Goal: Task Accomplishment & Management: Manage account settings

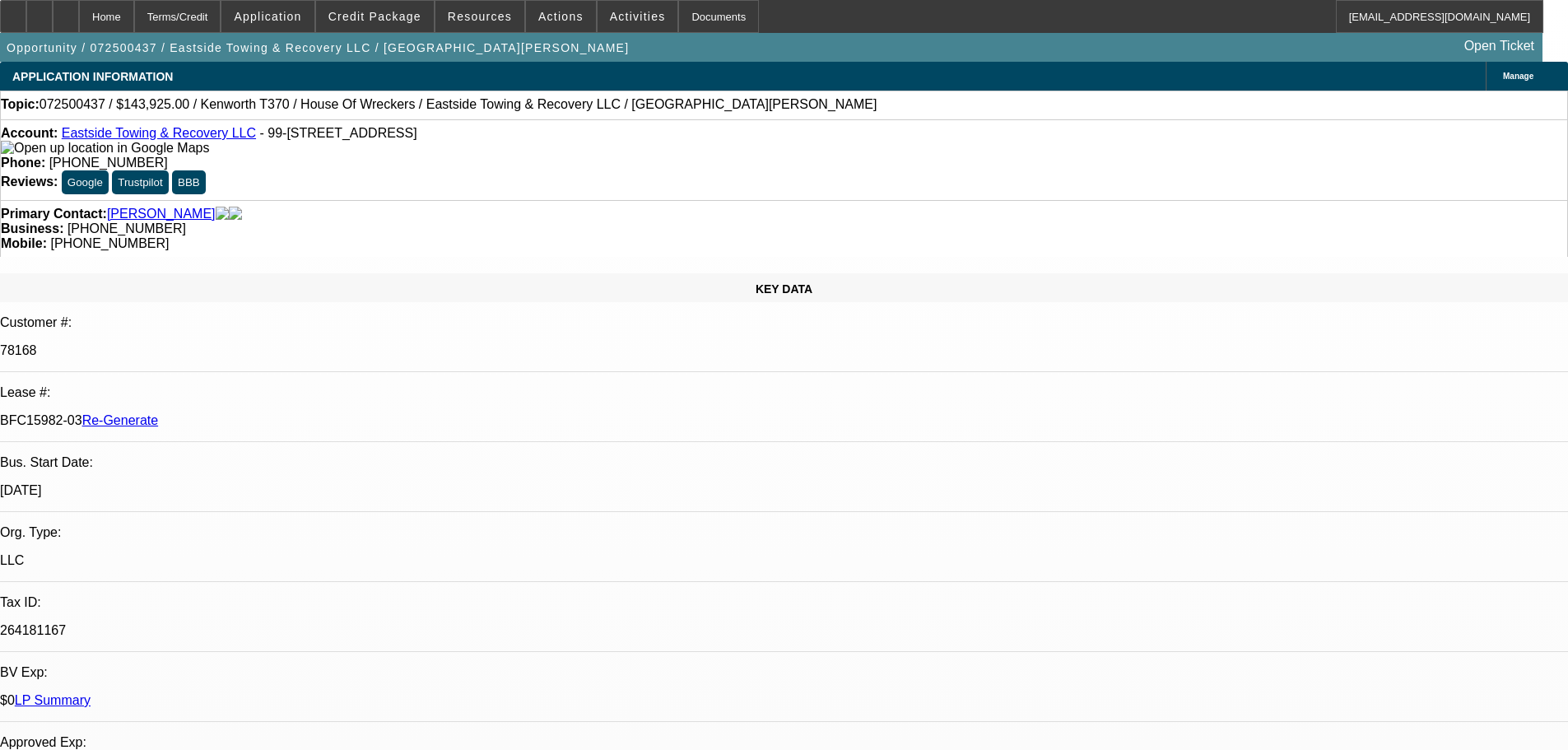
select select "4"
select select "0"
select select "6"
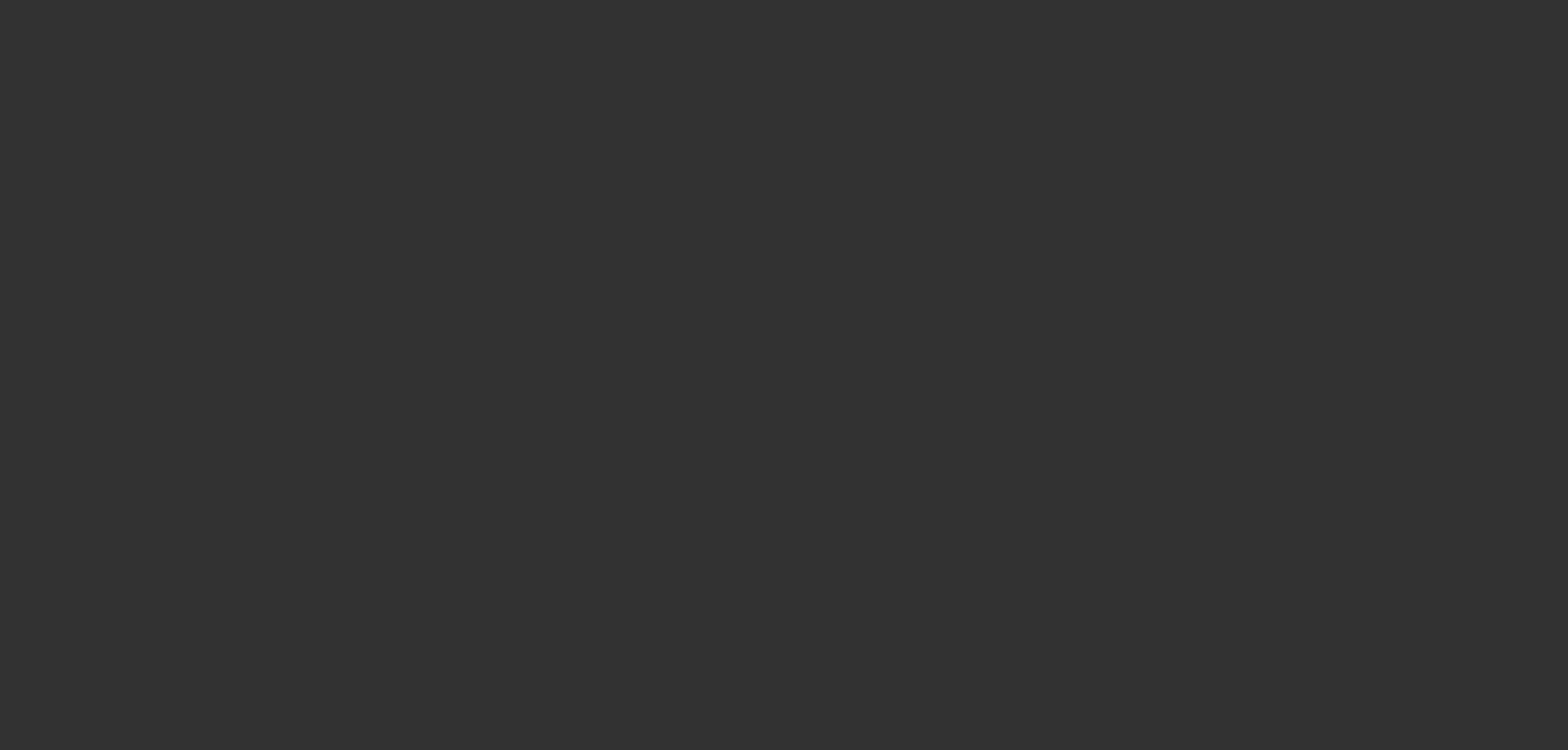
select select "3"
select select "0.1"
select select "0"
select select "2"
select select "0"
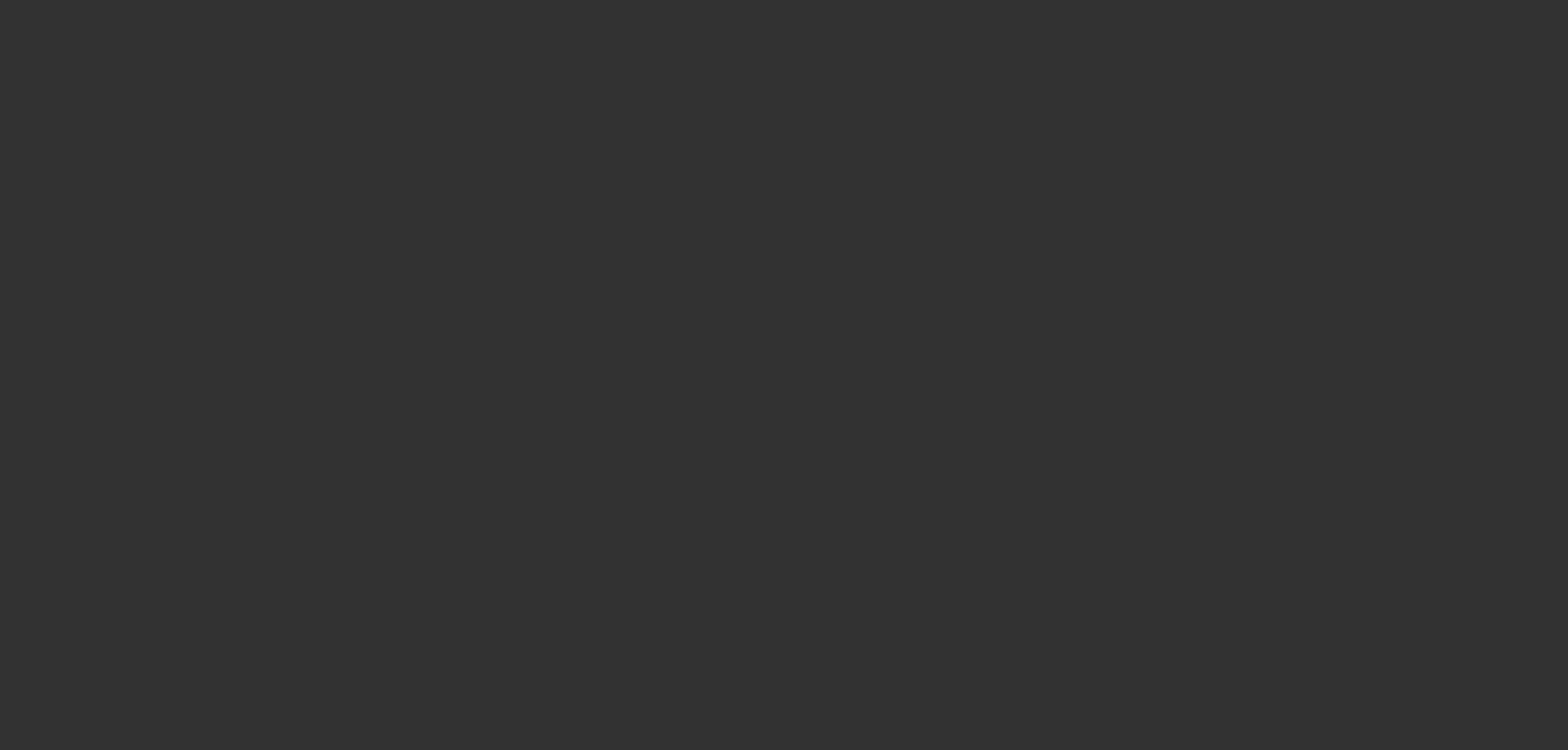
select select "6"
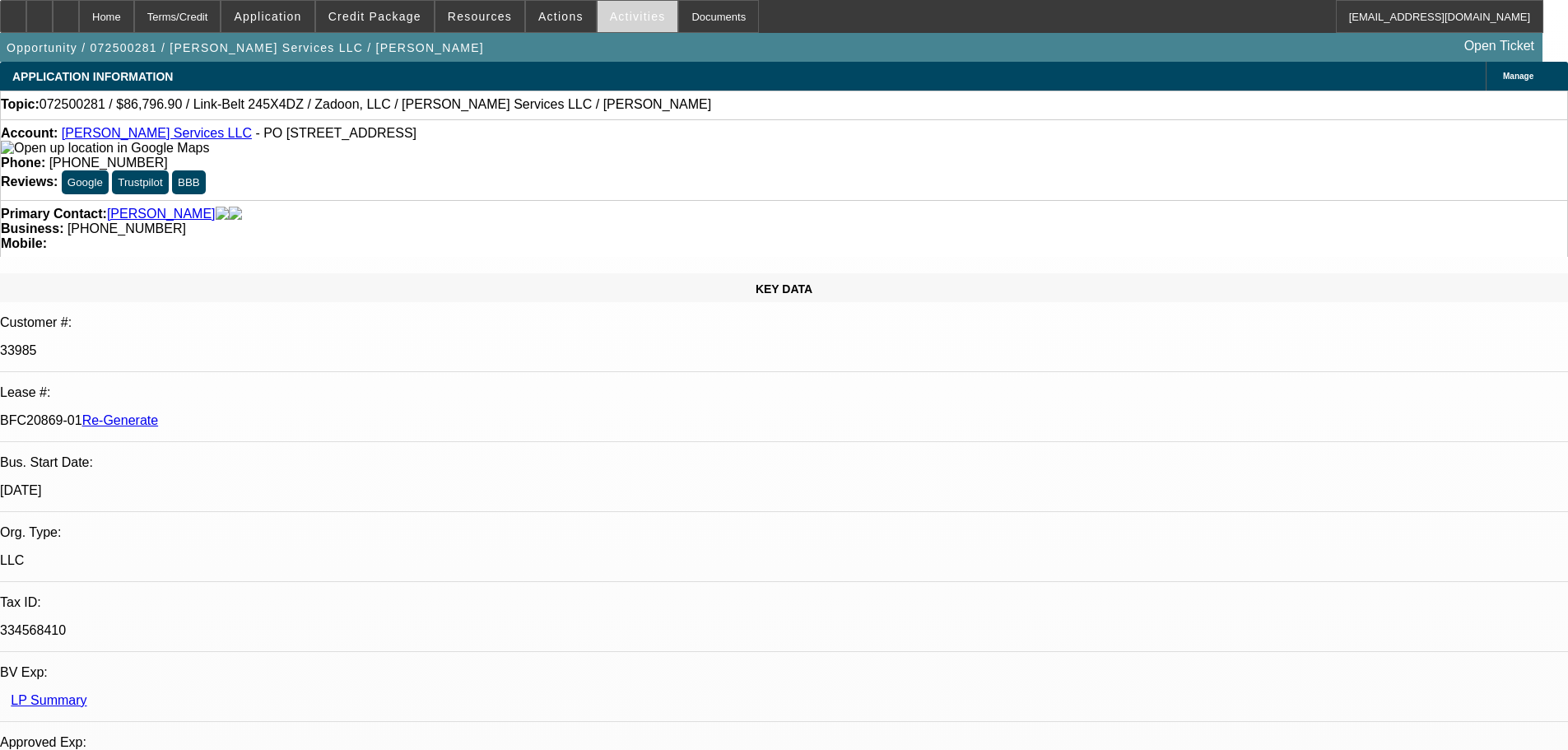
click at [615, 23] on span at bounding box center [638, 16] width 81 height 39
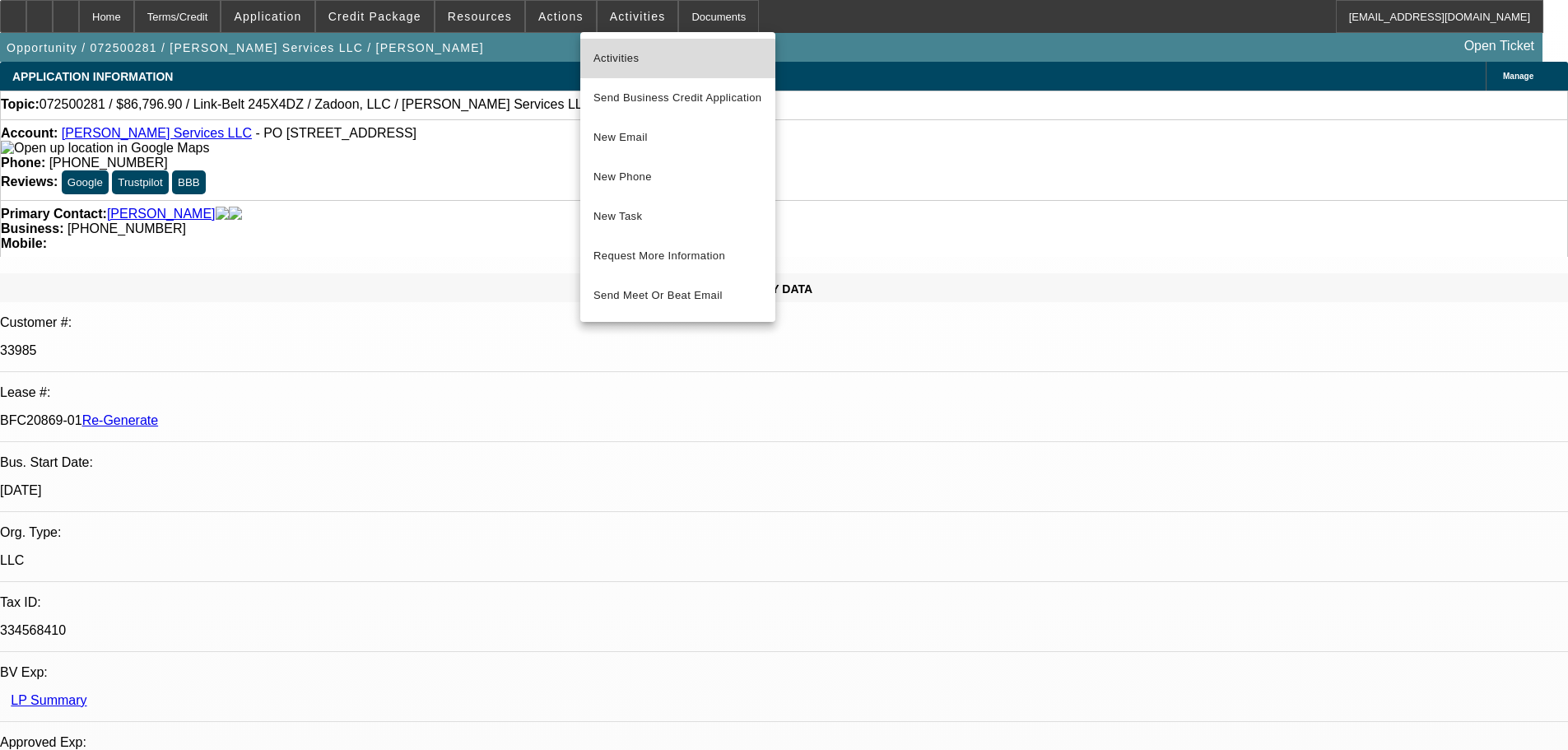
click at [629, 68] on span "Activities" at bounding box center [677, 58] width 169 height 20
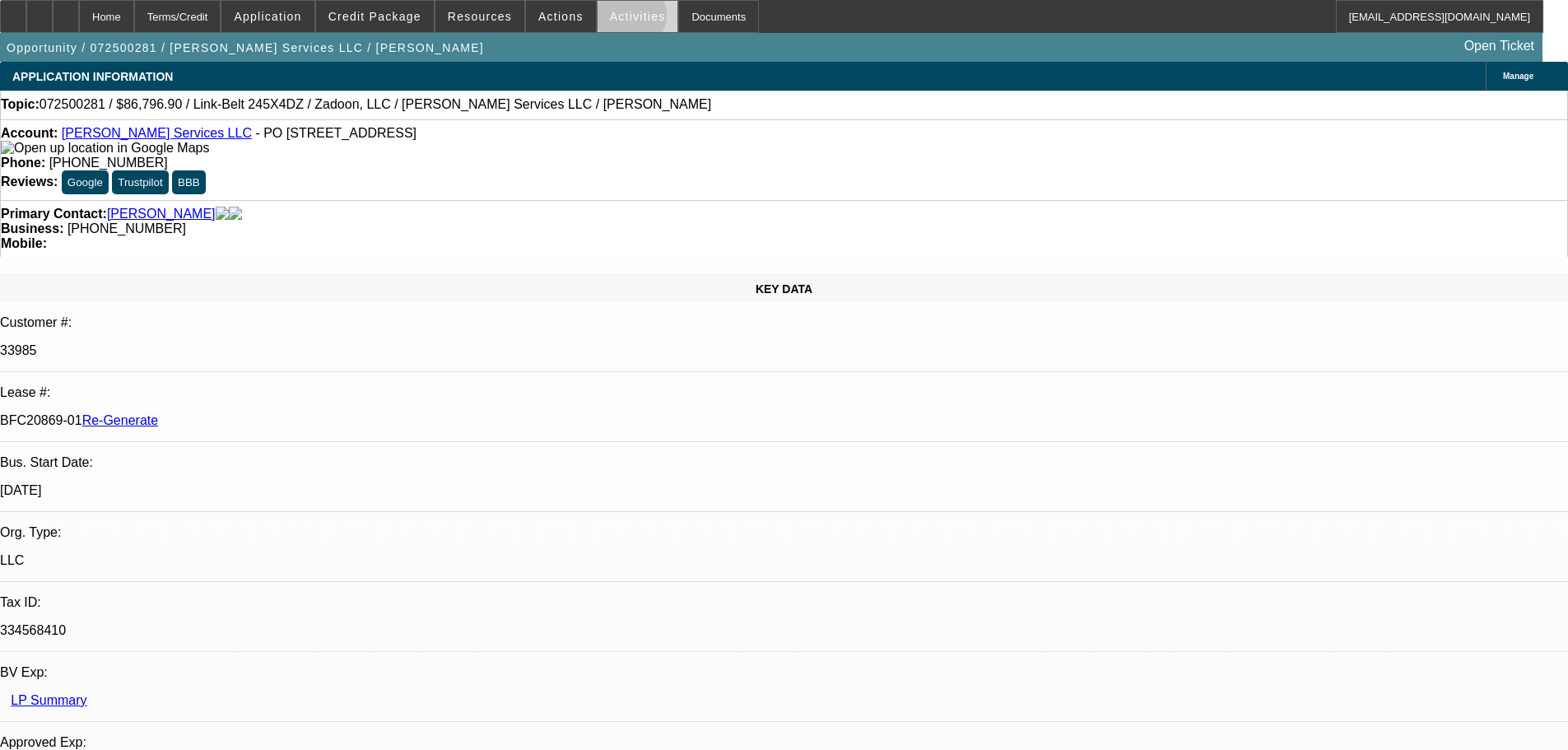
click at [612, 19] on span "Activities" at bounding box center [638, 17] width 56 height 13
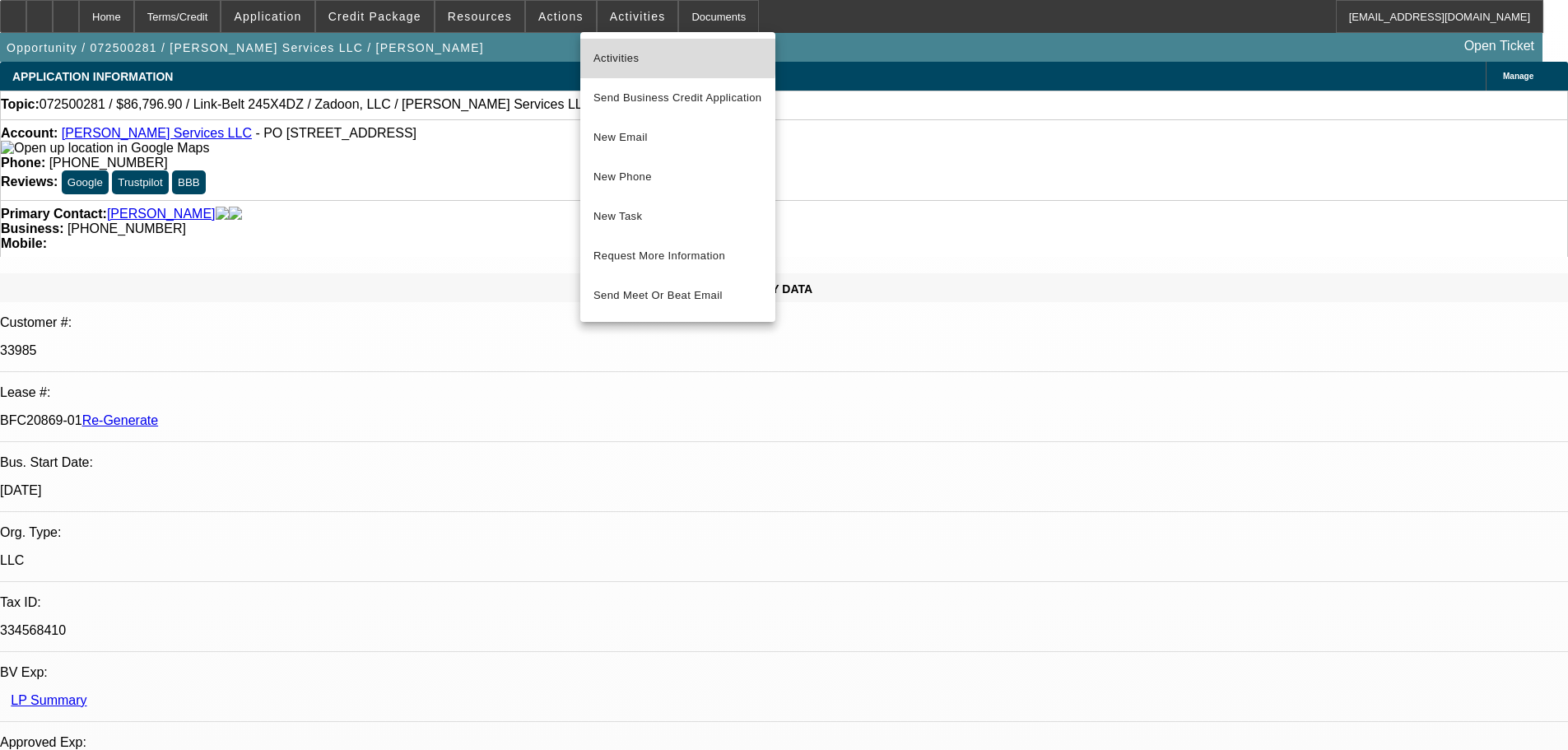
click at [625, 47] on button "Activities" at bounding box center [677, 58] width 195 height 39
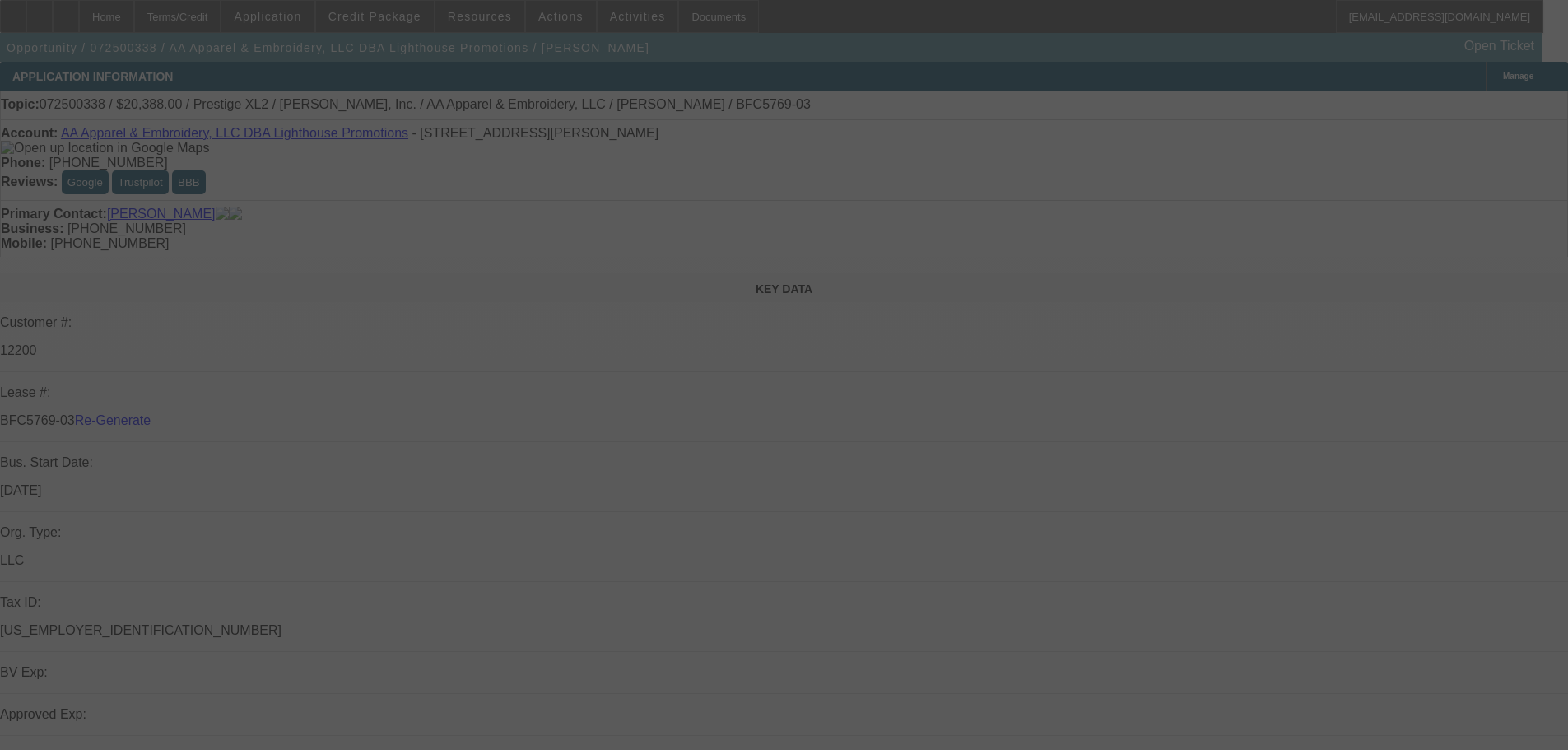
select select "4"
select select "0"
select select "2"
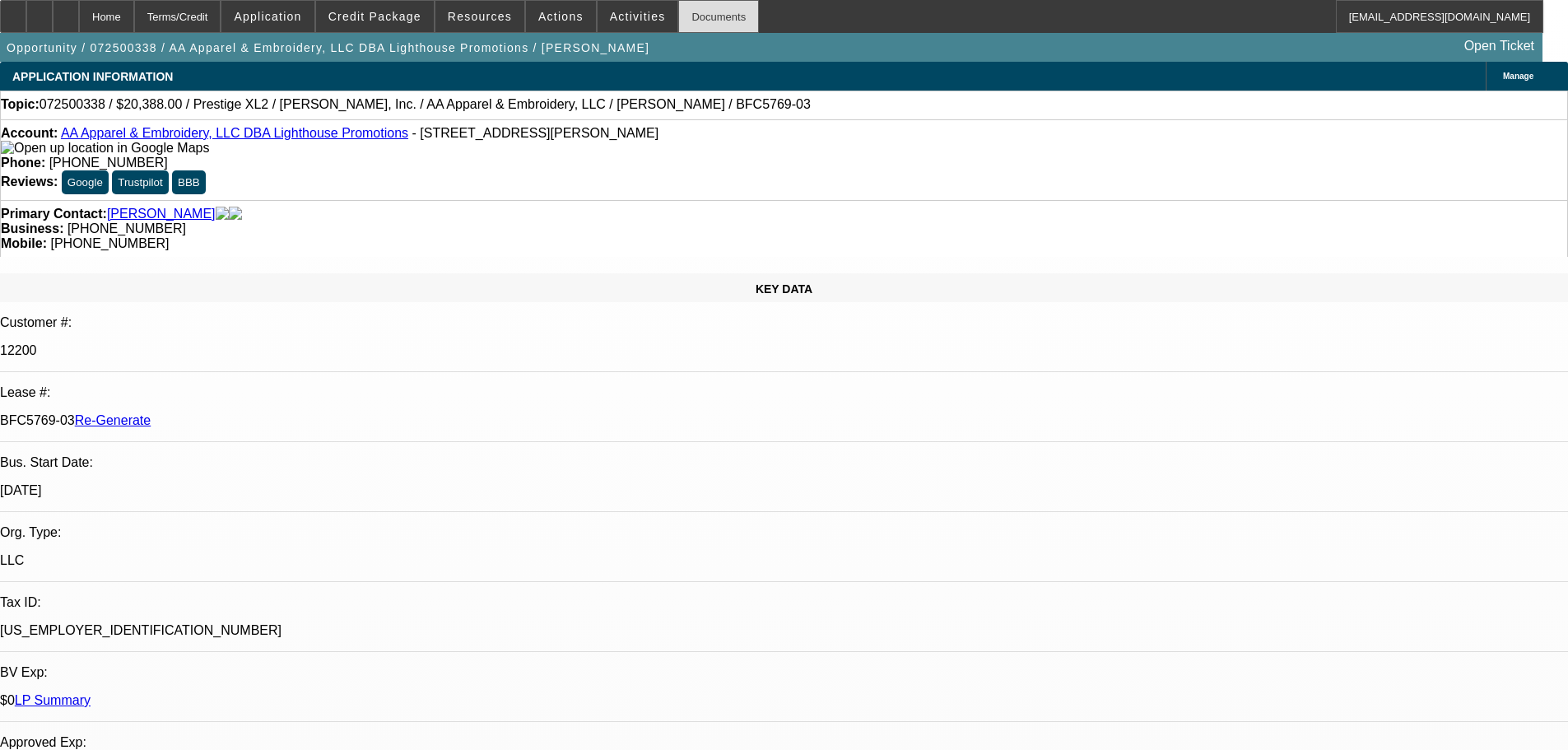
click at [687, 14] on div "Documents" at bounding box center [719, 16] width 81 height 33
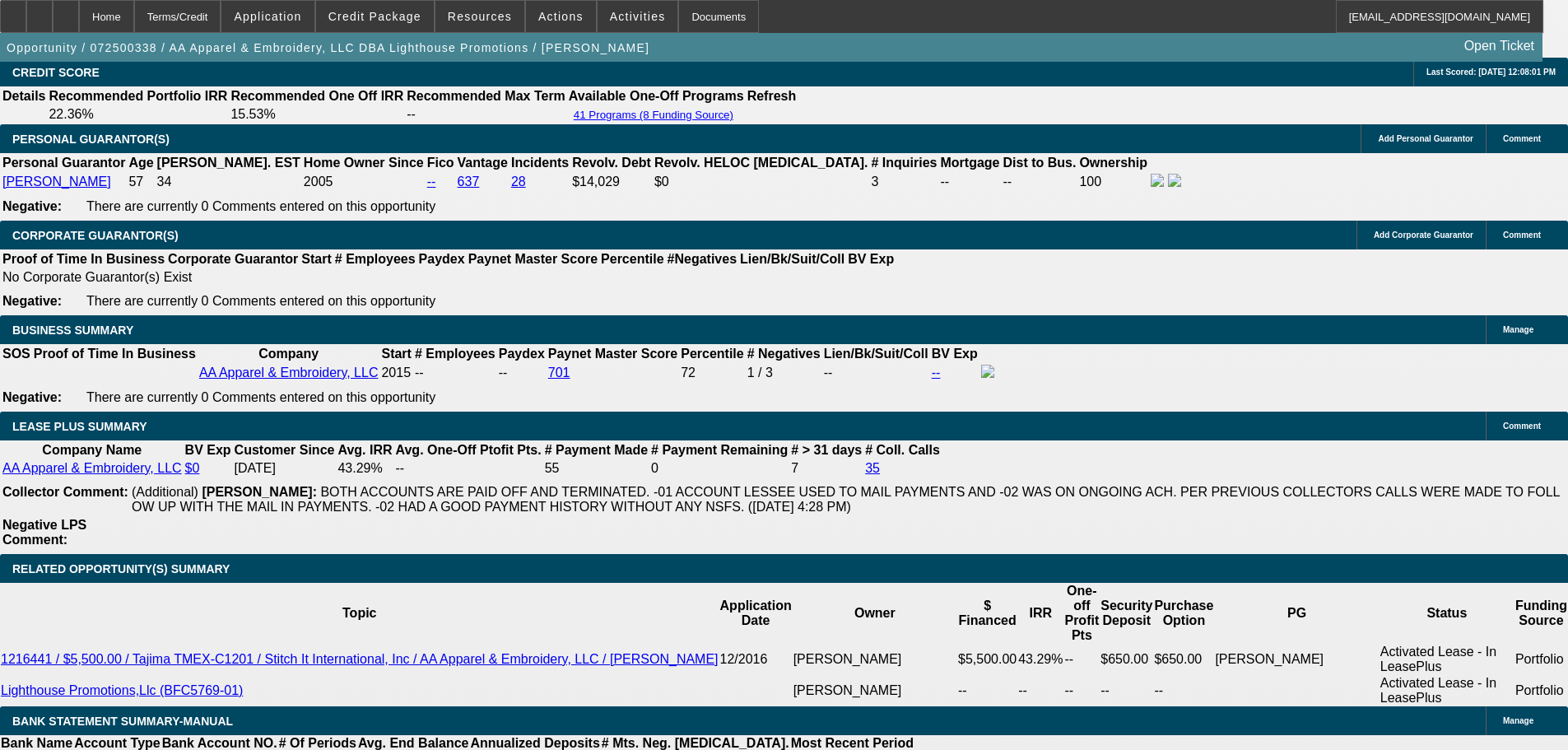
scroll to position [2717, 0]
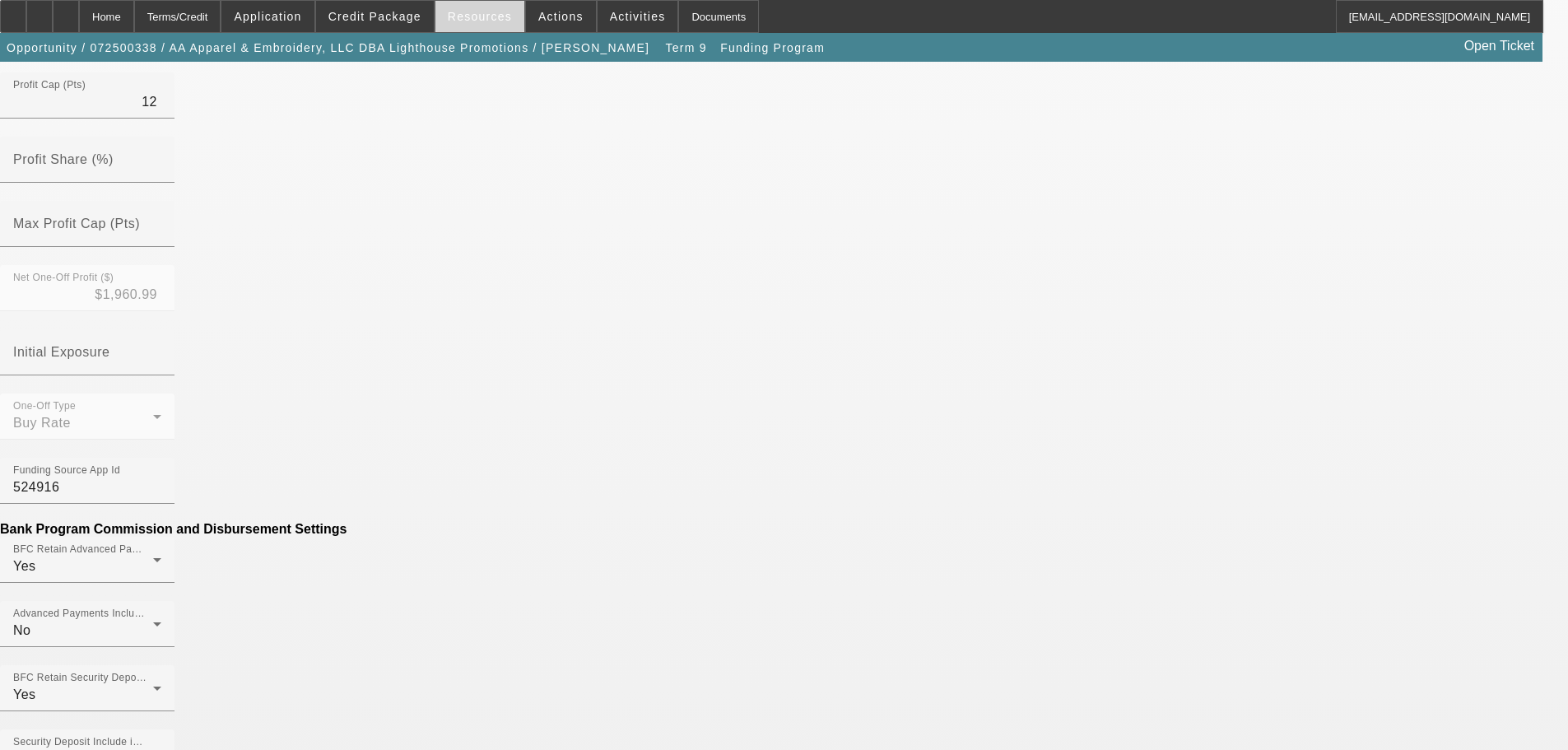
scroll to position [329, 0]
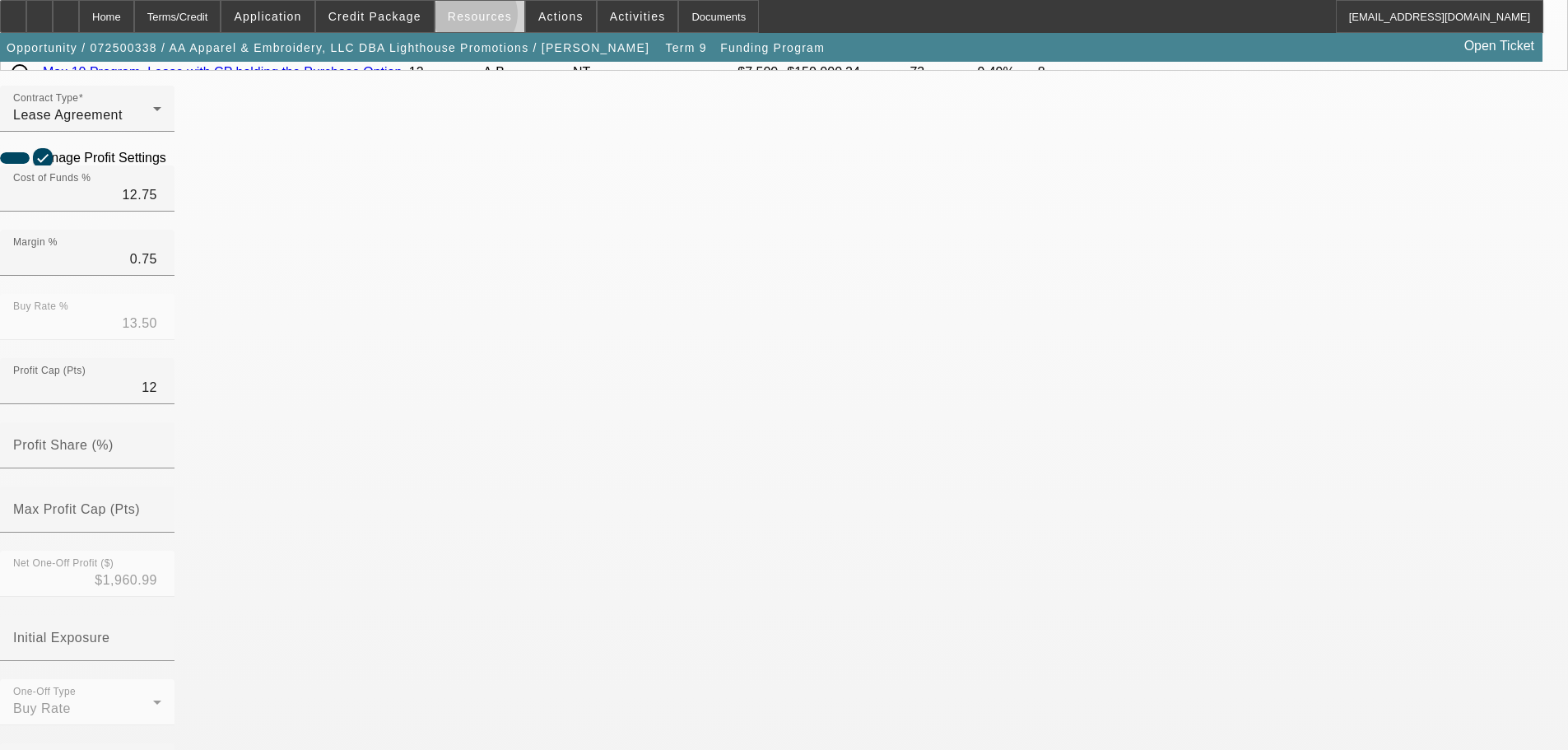
click at [481, 18] on span "Resources" at bounding box center [480, 17] width 64 height 13
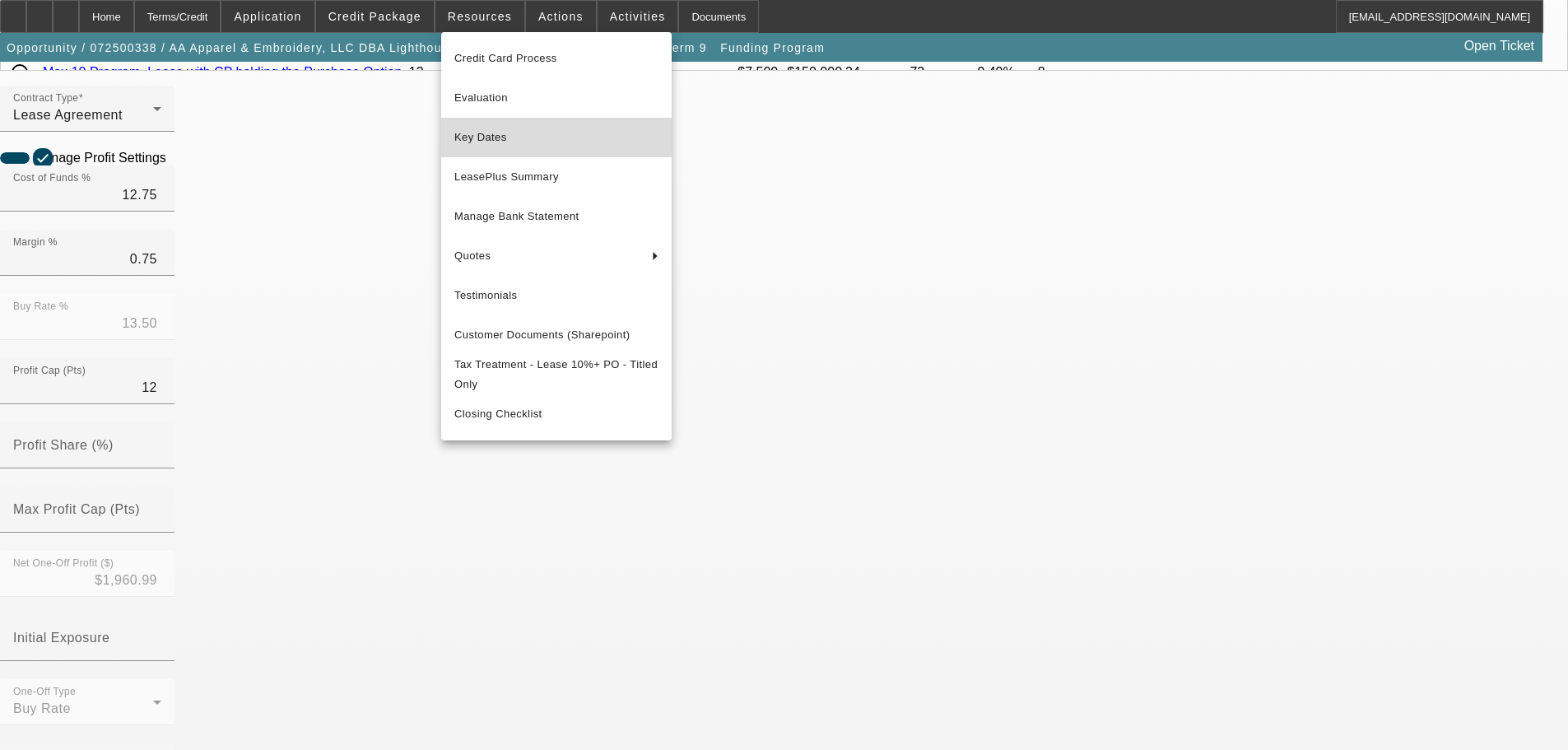
click at [500, 140] on span "Key Dates" at bounding box center [556, 137] width 205 height 20
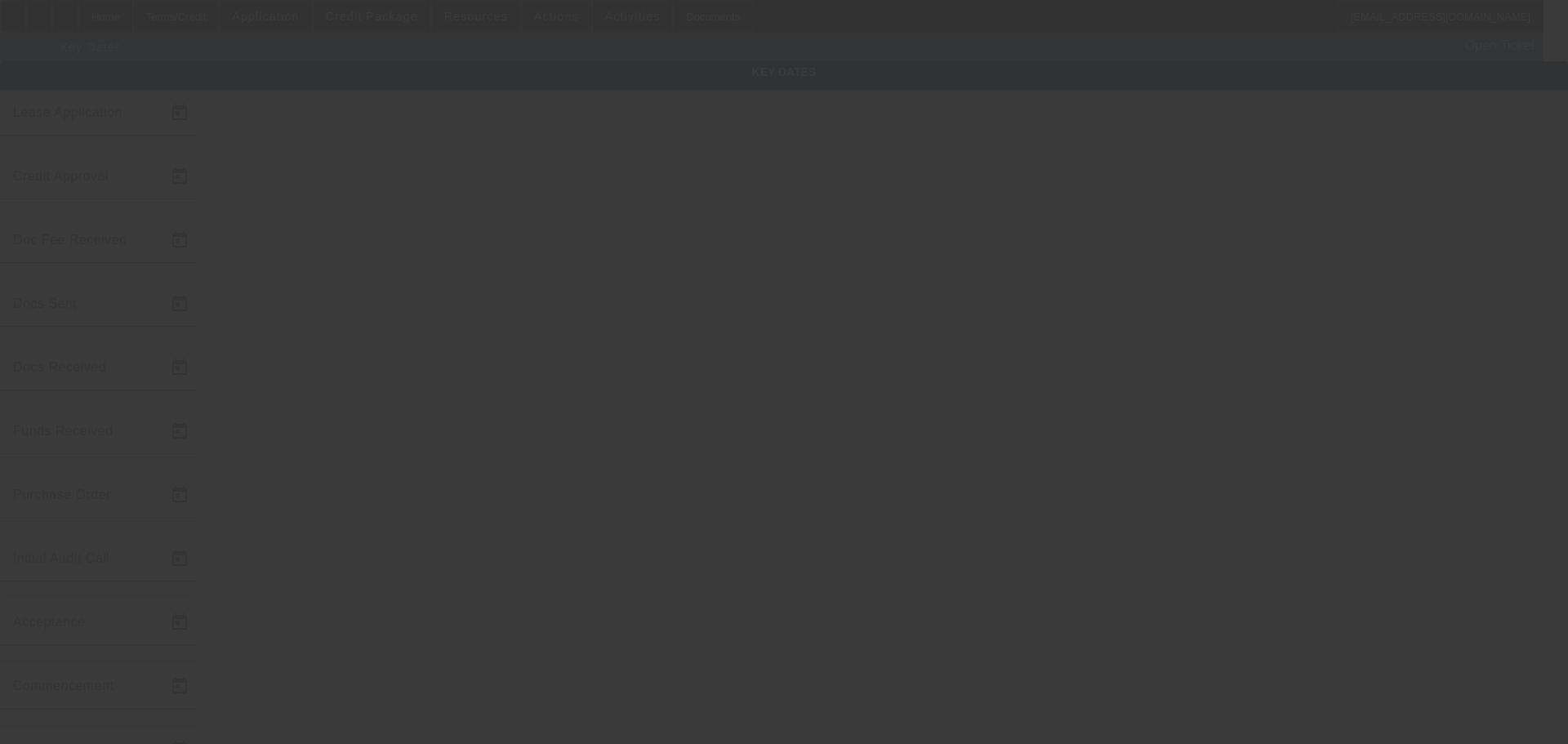
type input "7/15/2025"
type input "7/29/2025"
type input "7/30/2025"
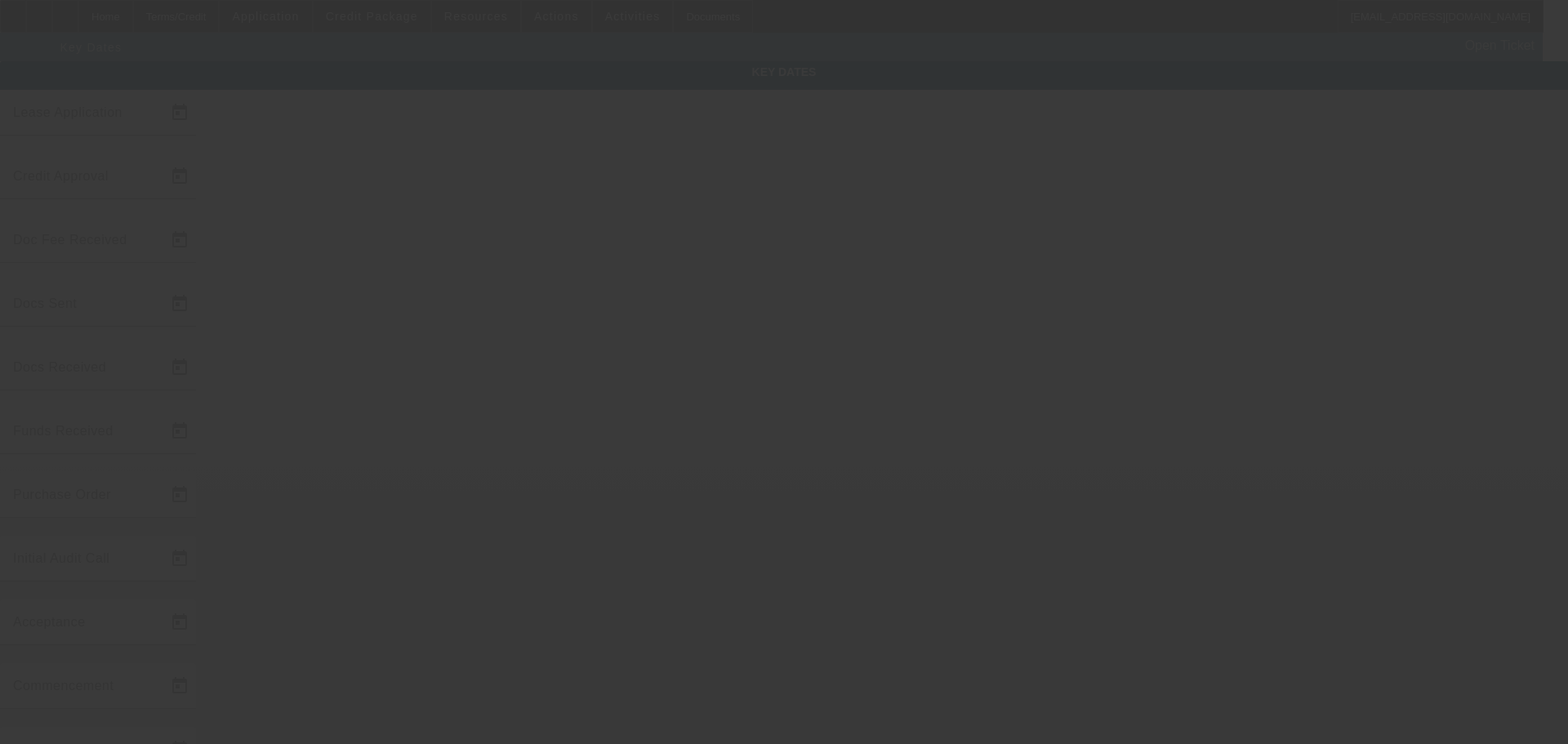
type input "8/1/2025"
type input "8/6/2025"
type input "8/11/2025"
type input "8/15/2025"
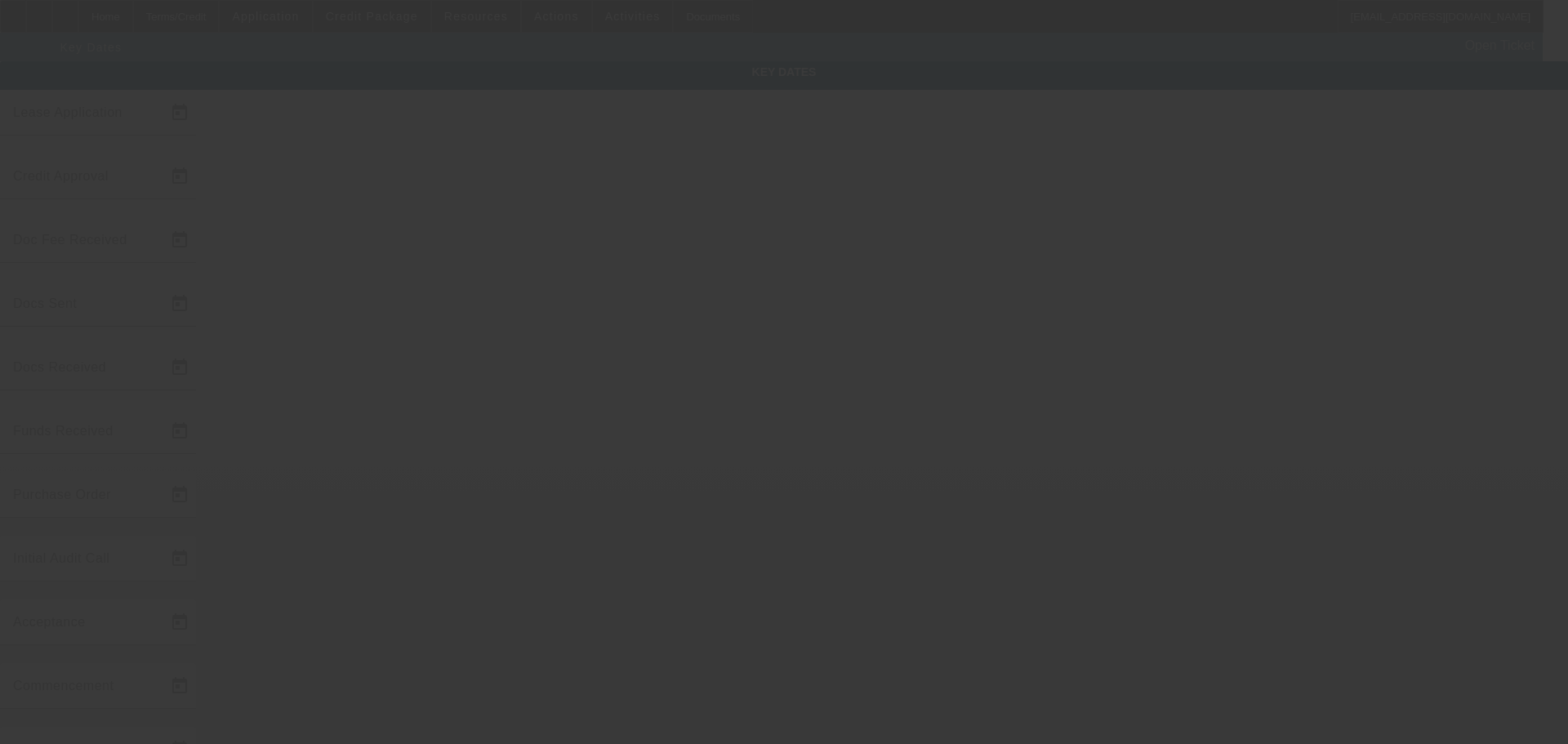
type input "9/15/2025"
type input "8/15/2025"
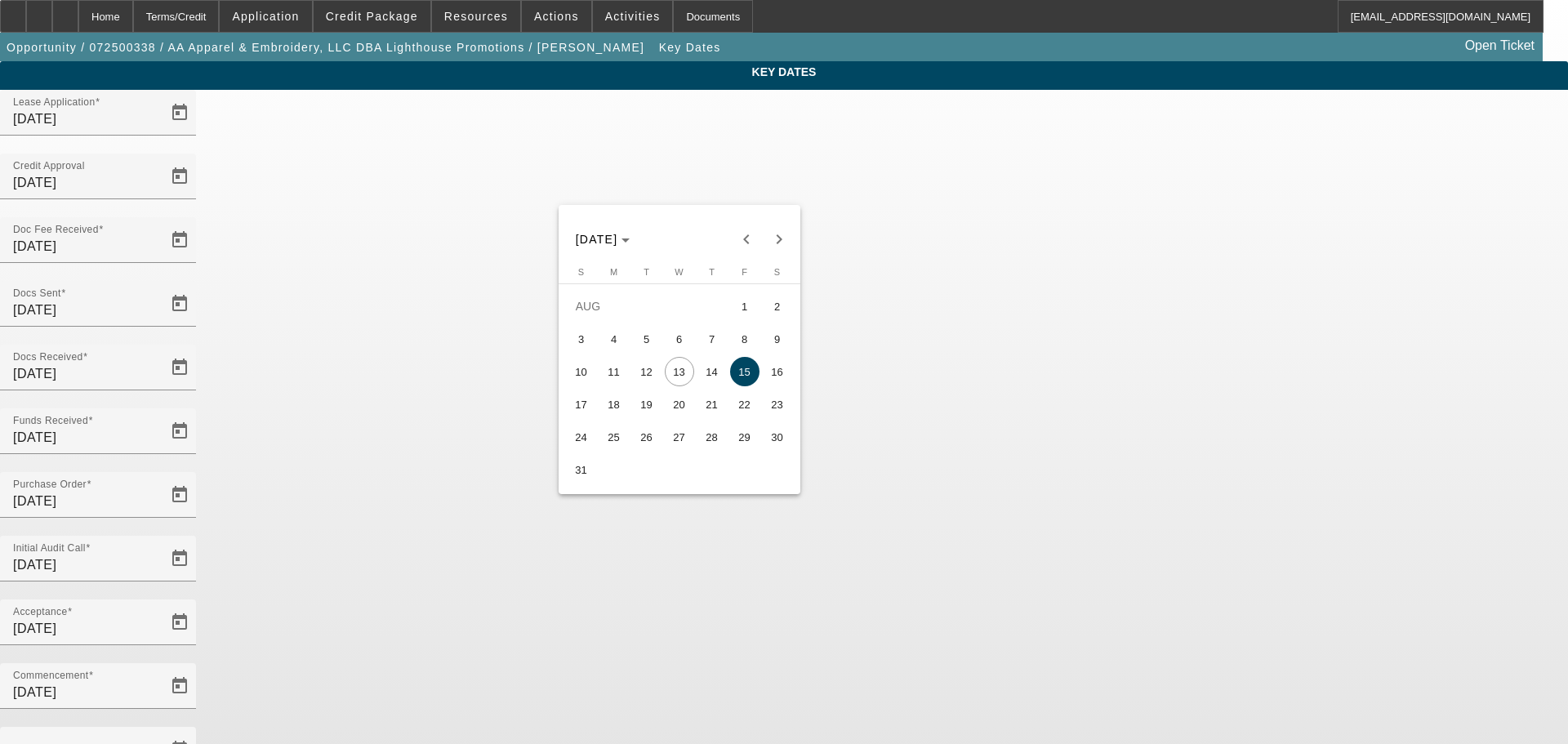
click at [1246, 396] on div at bounding box center [784, 372] width 1568 height 744
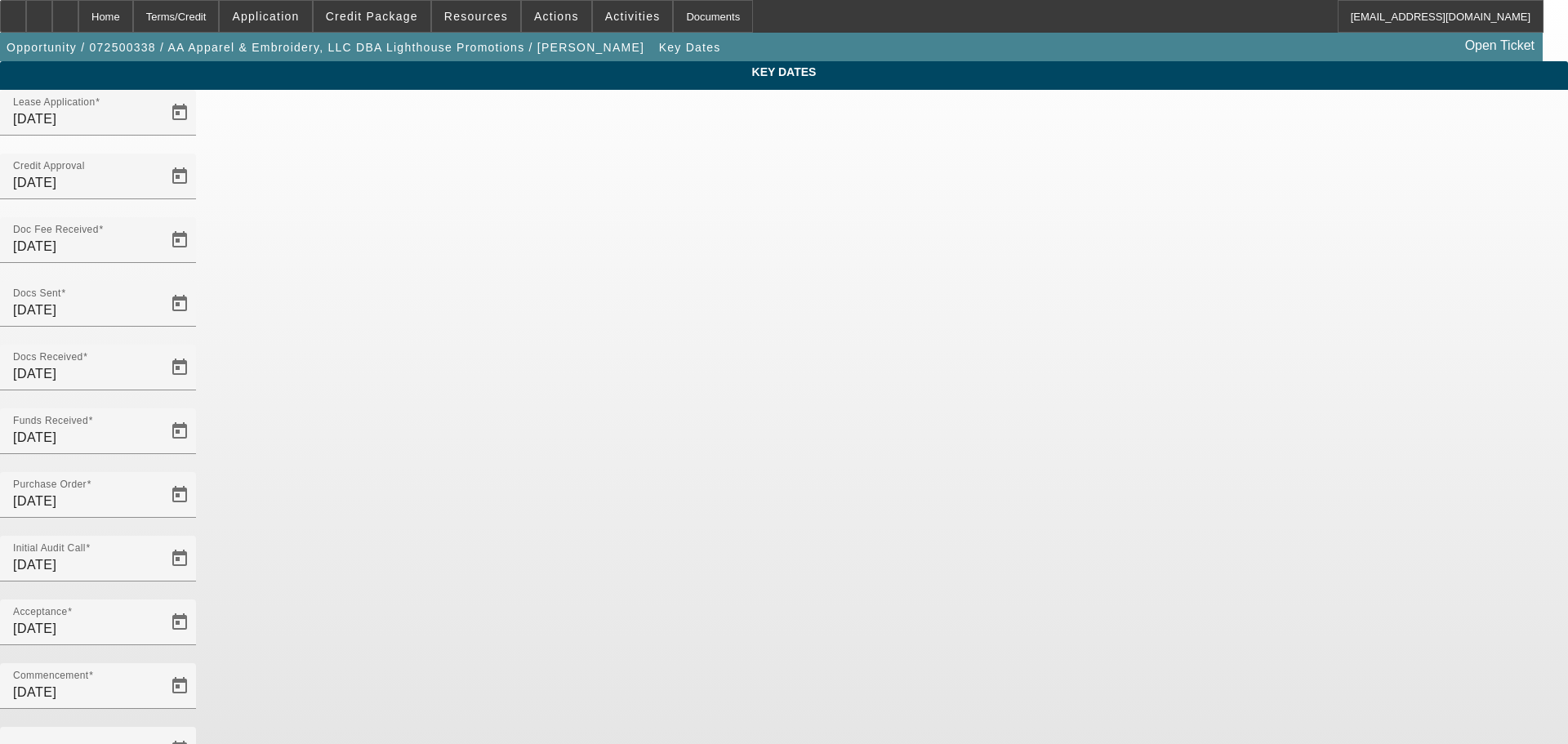
click at [1183, 322] on div "Key Dates Lease Application 7/15/2025 Credit Approval 7/29/2025 Doc Fee Receive…" at bounding box center [784, 538] width 1568 height 954
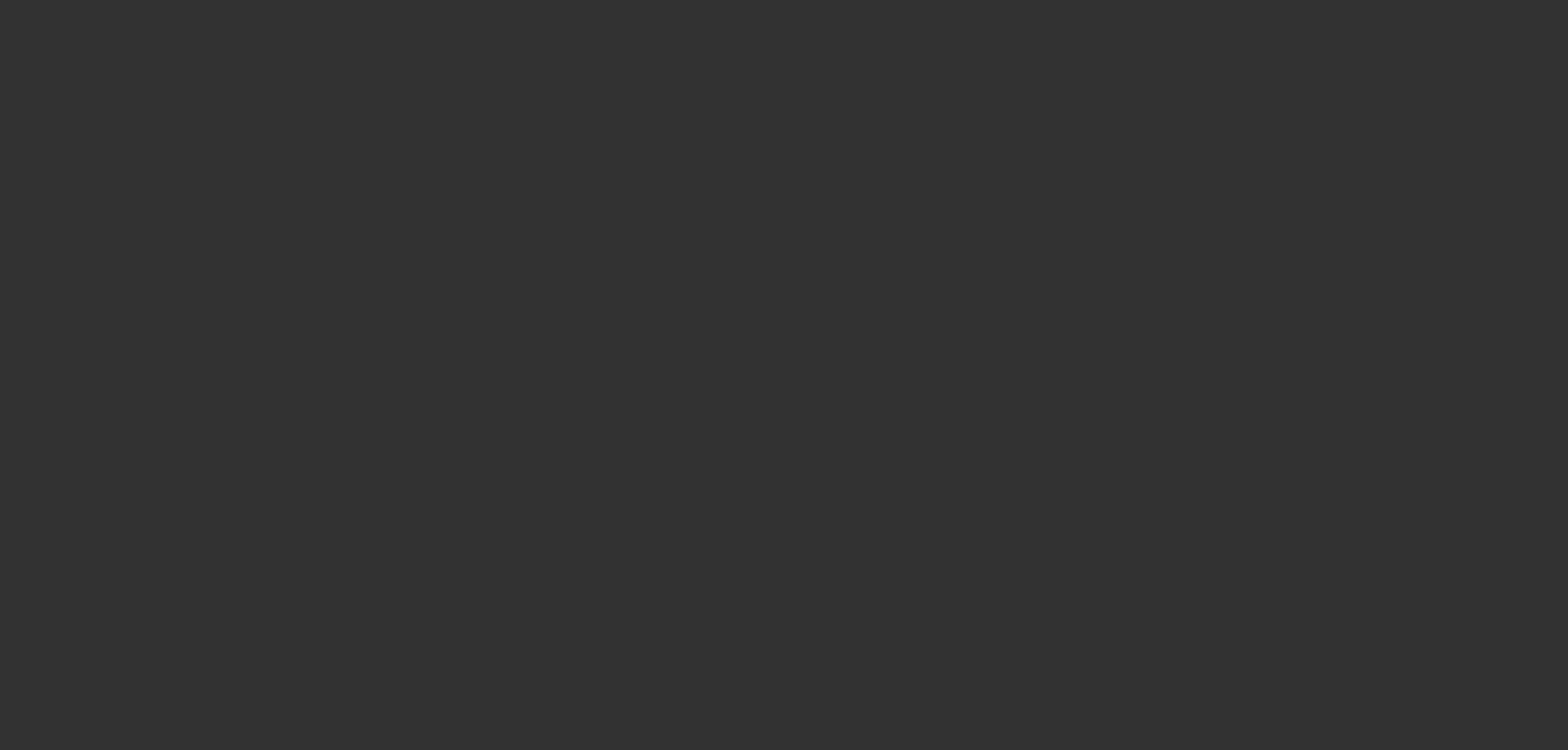
radio input "true"
type input "12"
type input "$25,000.00"
type input "$2,500.00"
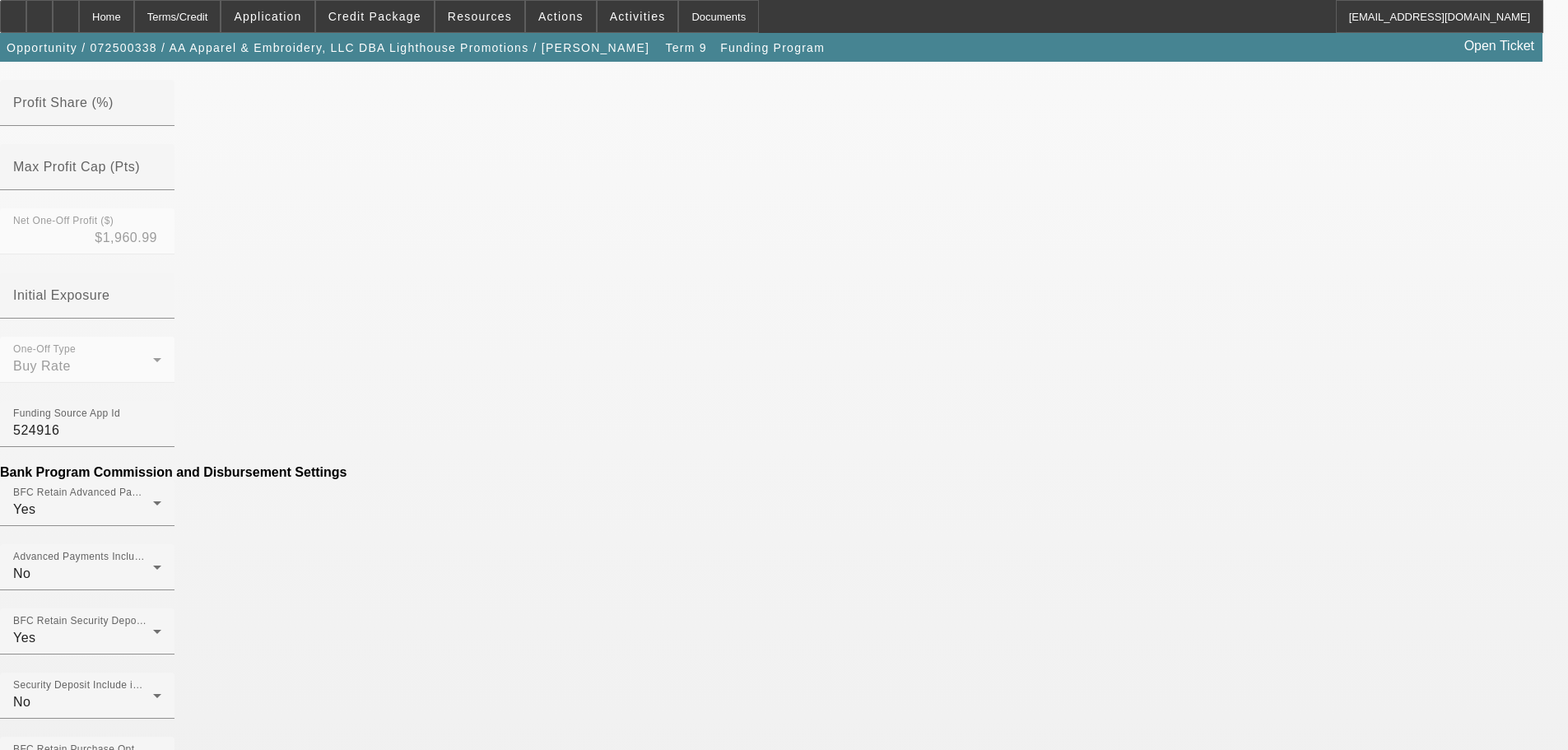
scroll to position [655, 0]
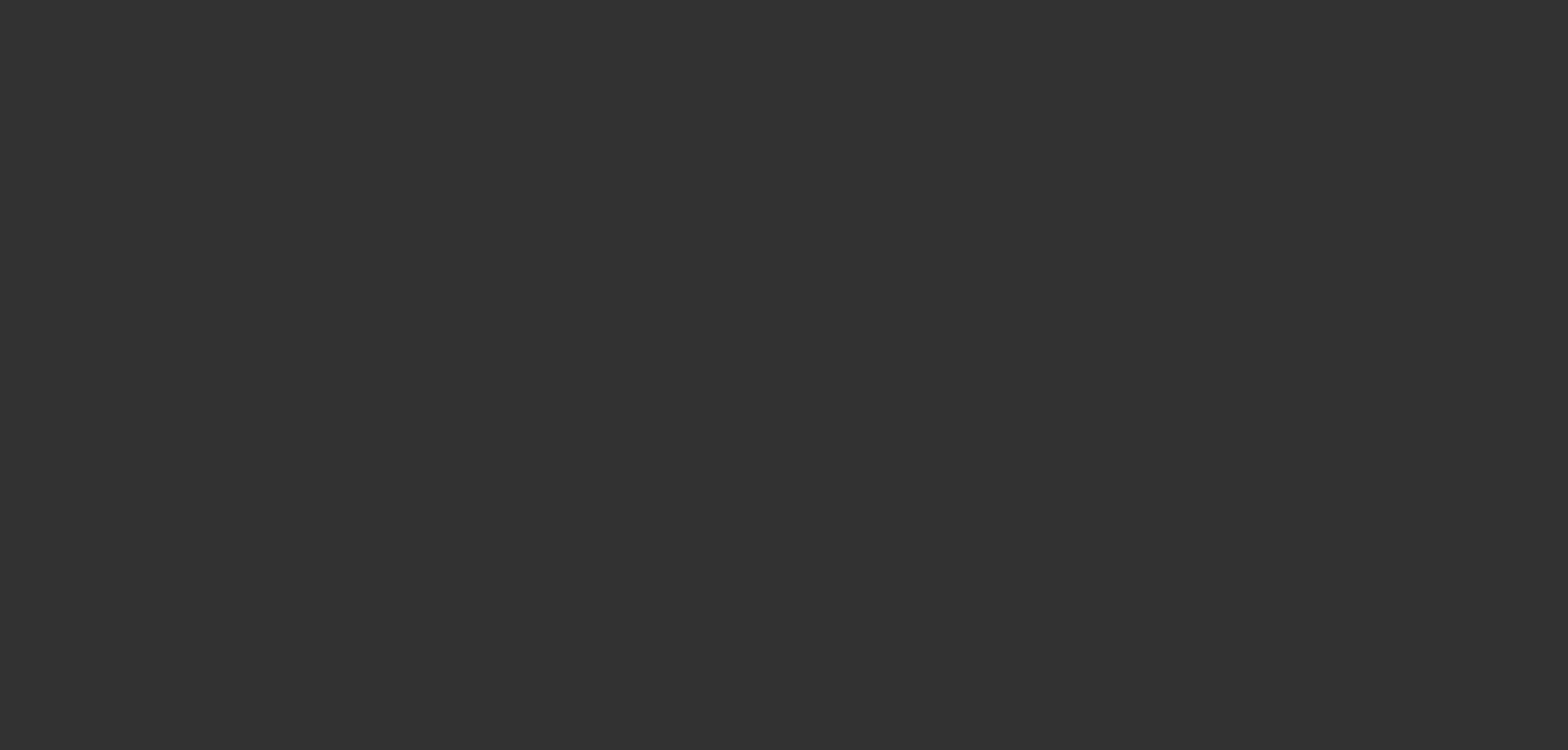
radio input "true"
type input "12"
type input "$25,000.00"
type input "$2,500.00"
select select "3"
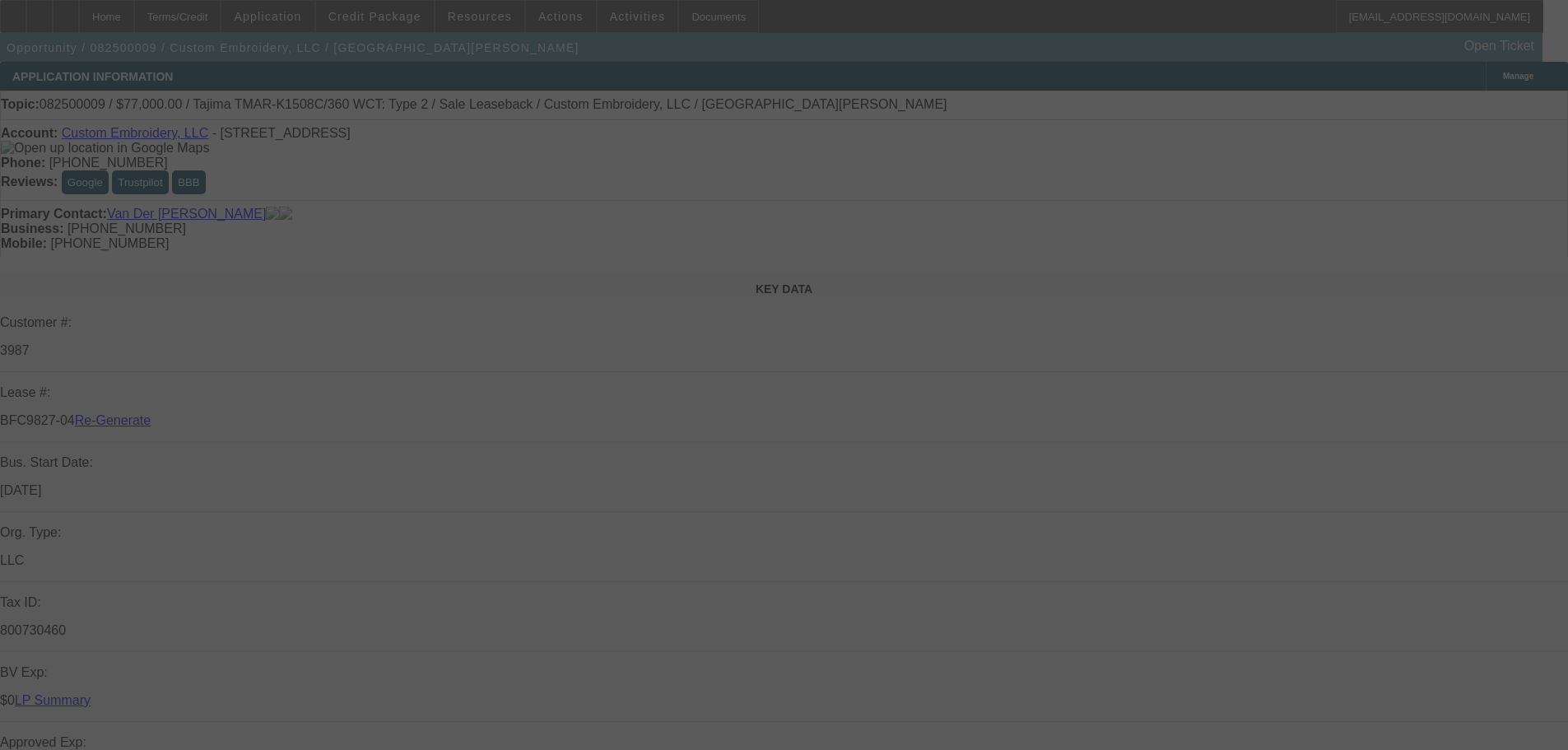
select select "0"
select select "2"
select select "0"
select select "2"
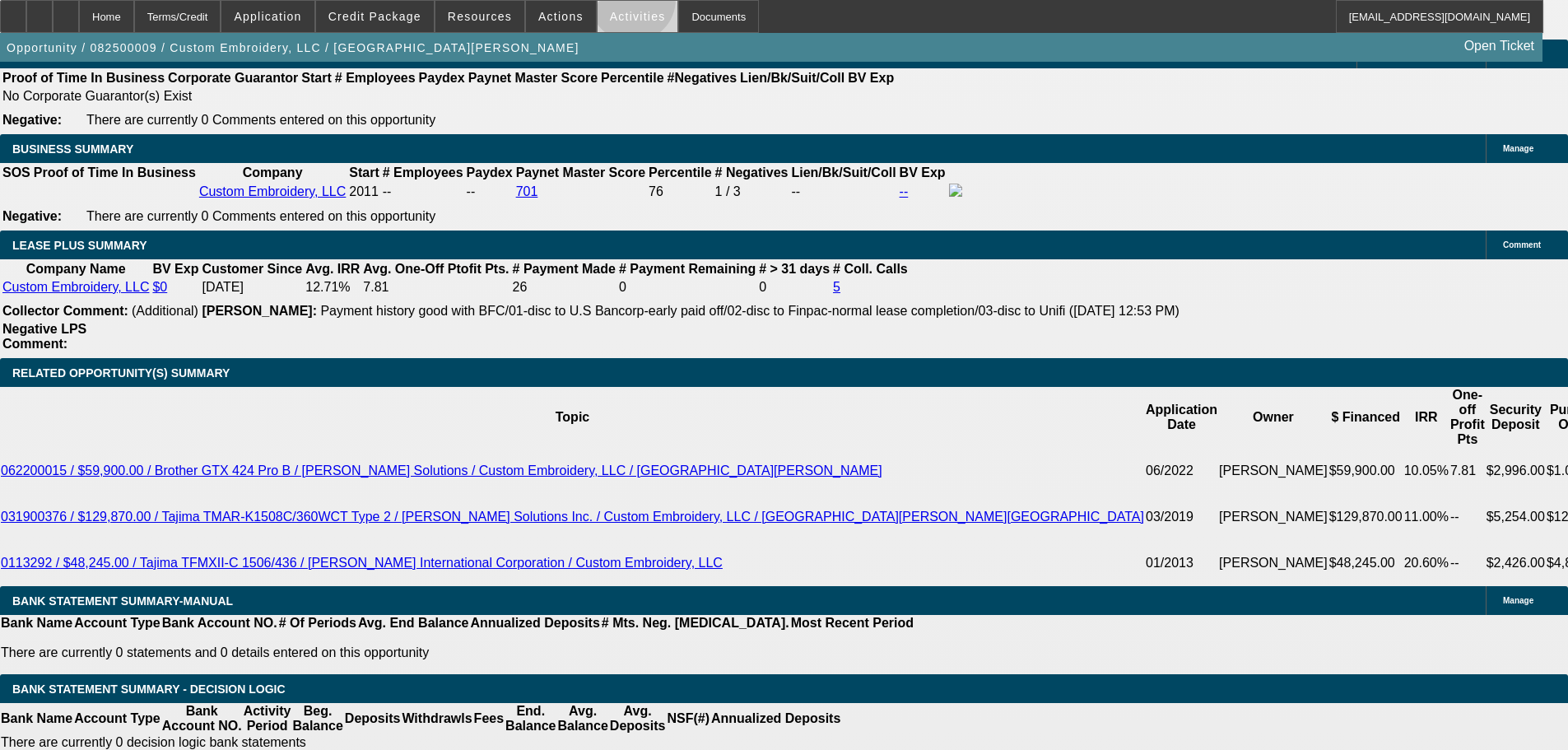
click at [616, 4] on span at bounding box center [638, 16] width 81 height 39
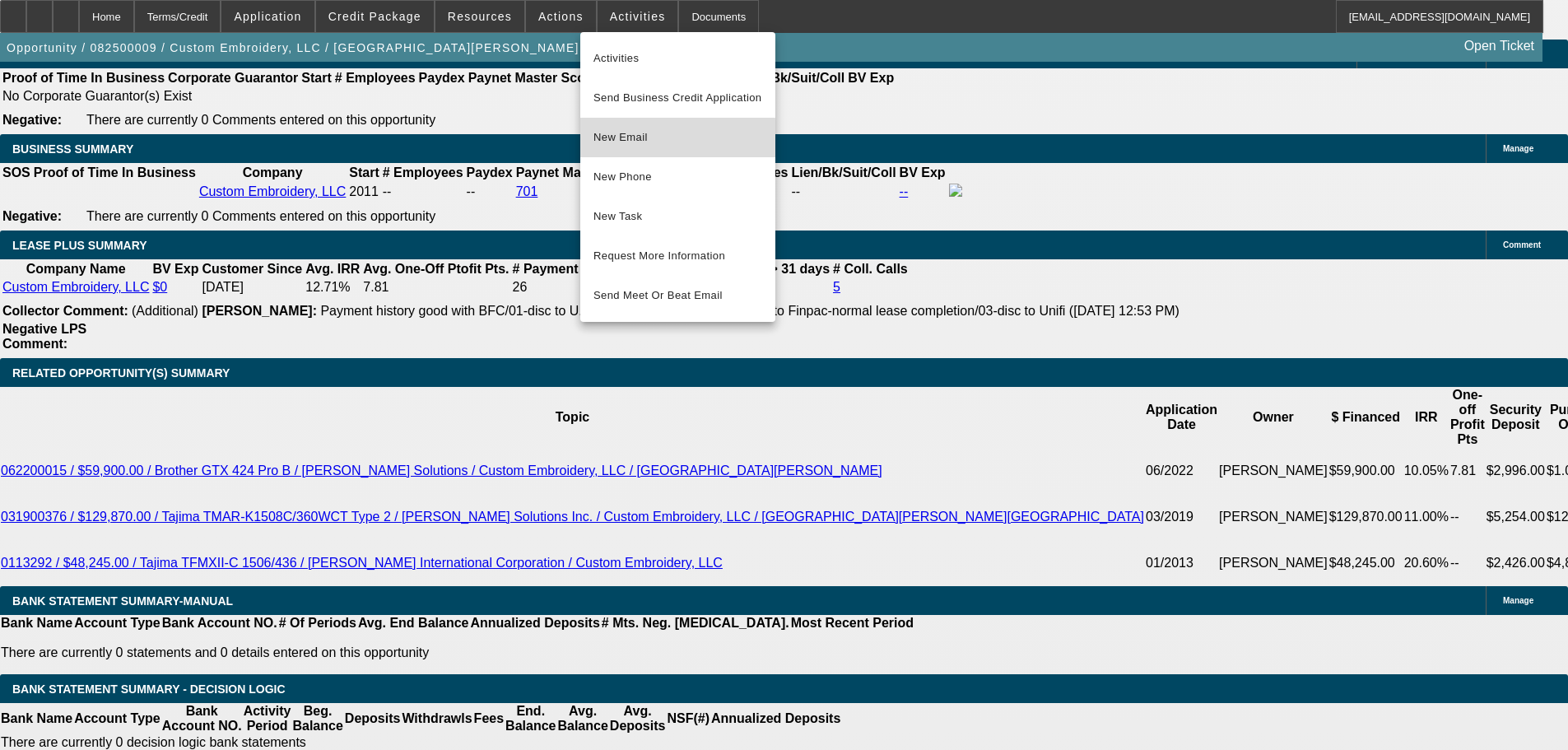
click at [647, 139] on span "New Email" at bounding box center [677, 137] width 169 height 20
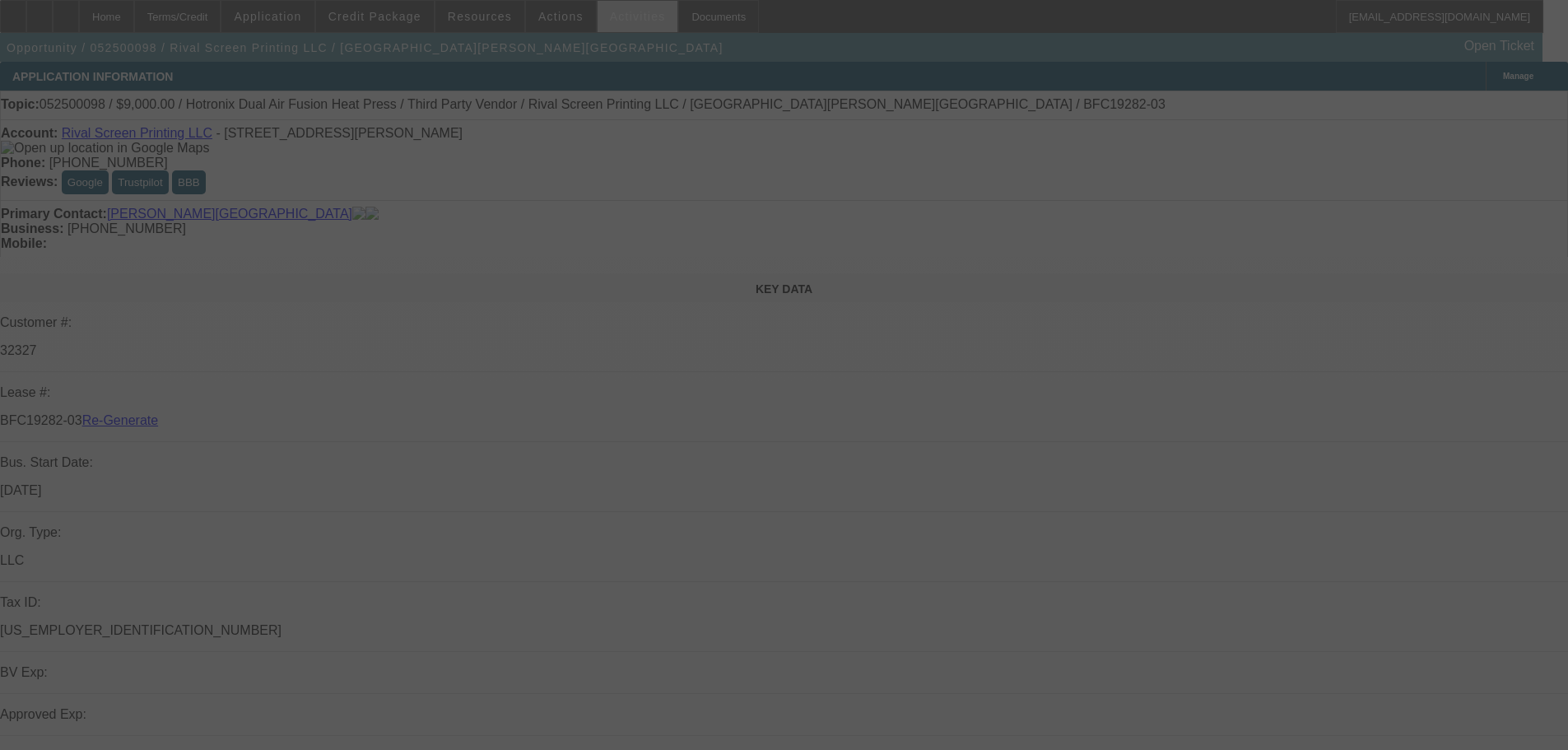
select select "4"
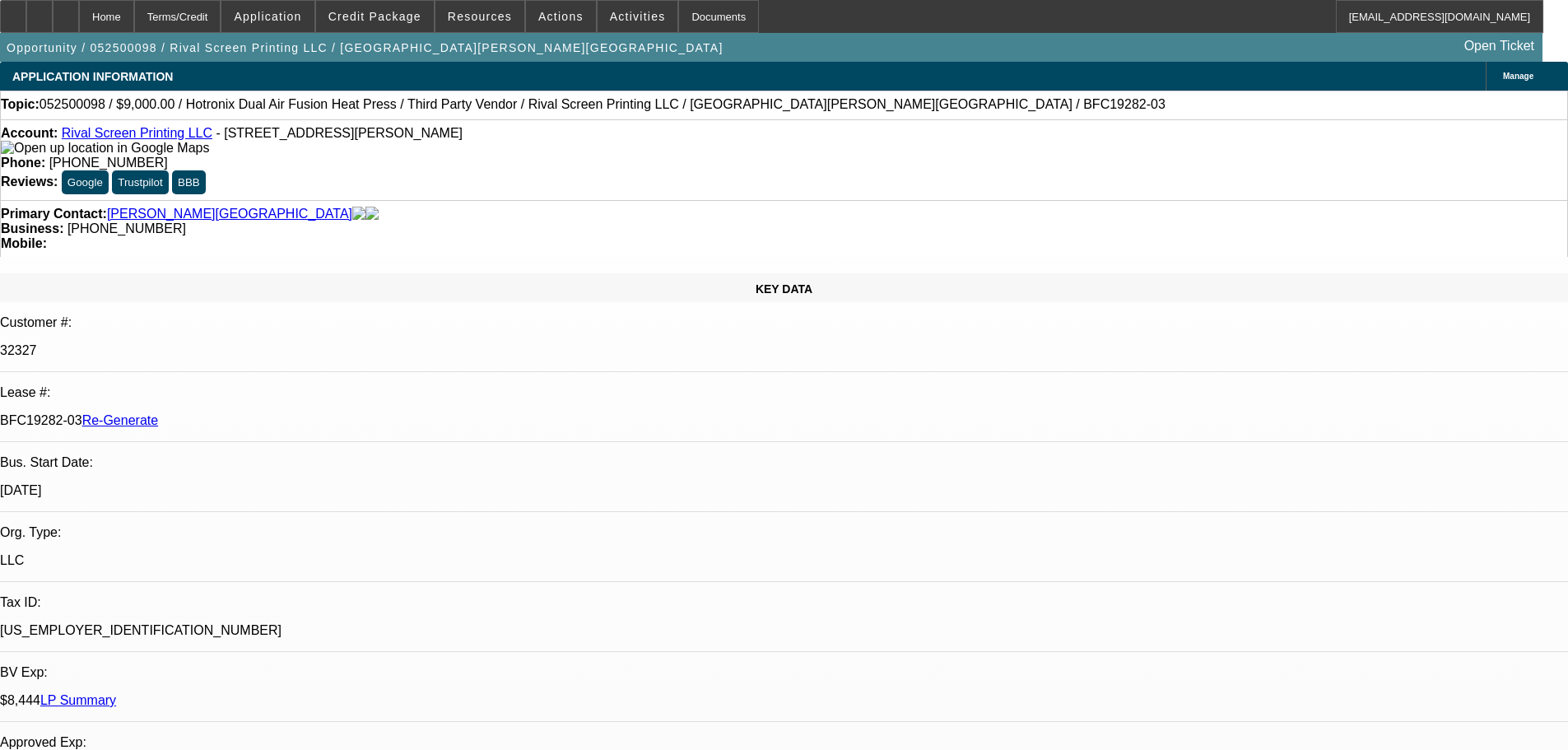
select select "0"
select select "2"
select select "0"
select select "6"
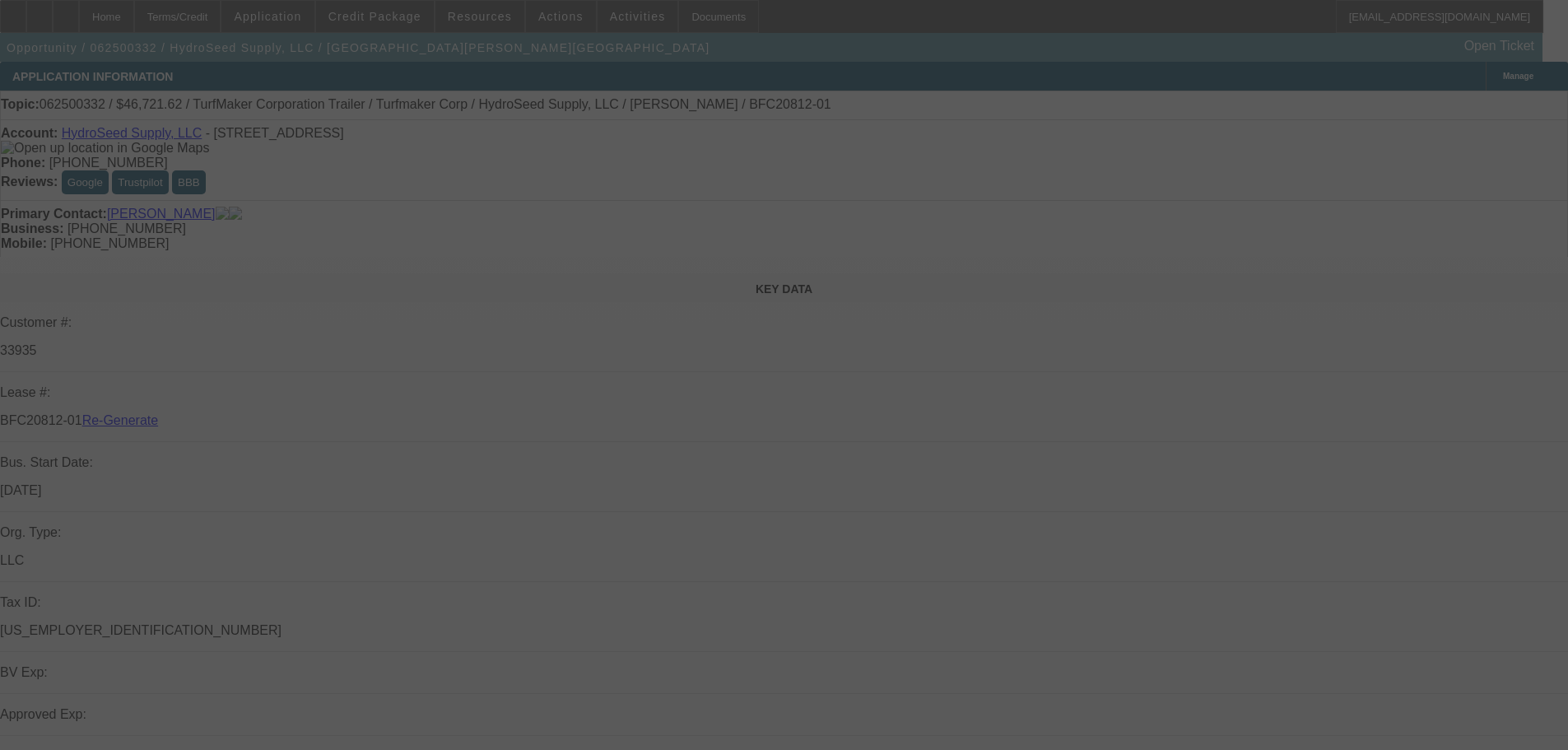
select select "4"
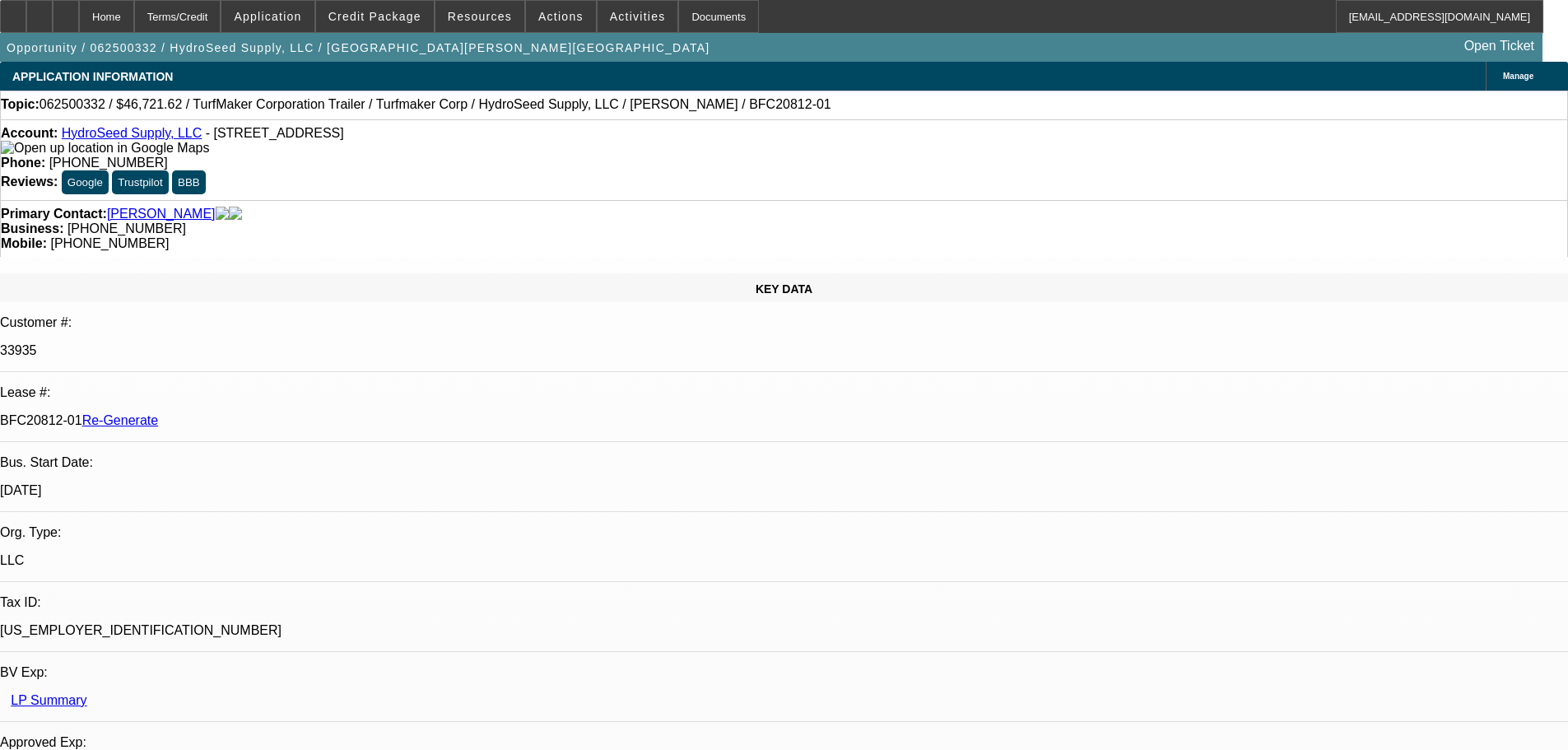
select select "0"
select select "6"
